Goal: Transaction & Acquisition: Purchase product/service

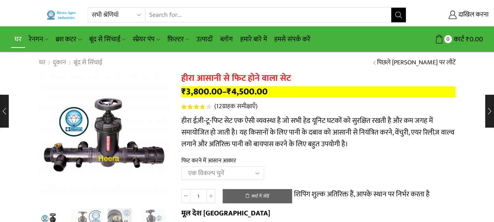
click at [19, 32] on link "घर" at bounding box center [18, 39] width 14 height 17
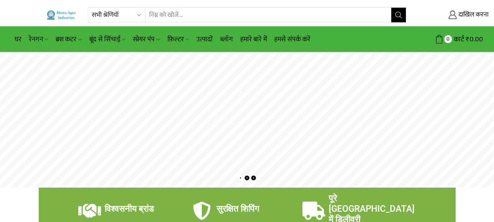
click at [223, 18] on input "खोज इनपुट" at bounding box center [269, 15] width 246 height 15
type input "VE"
click at [402, 14] on button "खोज" at bounding box center [399, 15] width 15 height 15
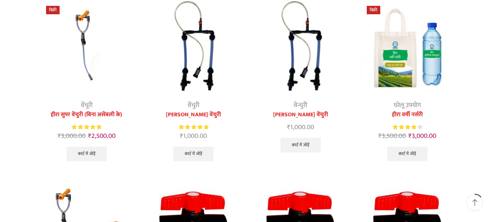
scroll to position [73, 0]
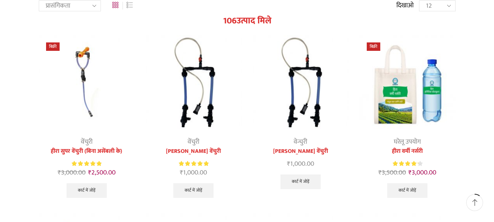
click at [194, 93] on img at bounding box center [194, 83] width 96 height 96
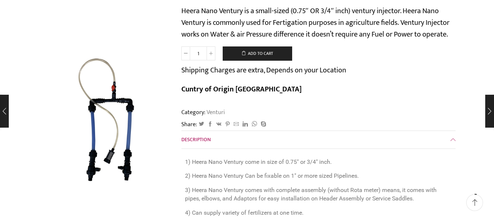
scroll to position [146, 0]
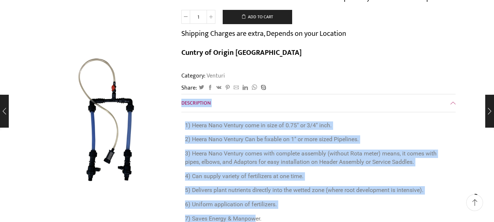
drag, startPoint x: 179, startPoint y: 104, endPoint x: 261, endPoint y: 177, distance: 109.3
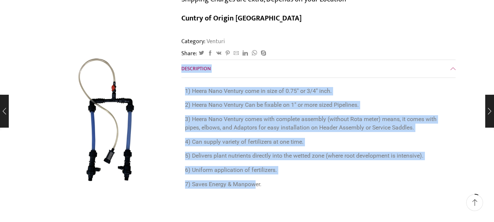
scroll to position [220, 0]
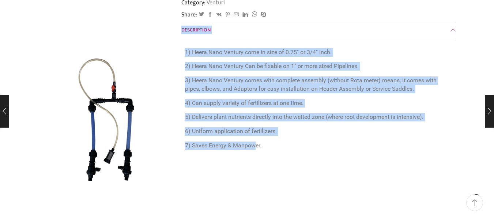
copy div "Description 1) Heera Nano Ventury come in size of 0.75″ or 3/4″ inch. 2) Heera …"
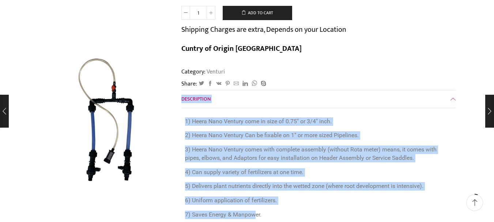
scroll to position [146, 0]
